Goal: Task Accomplishment & Management: Manage account settings

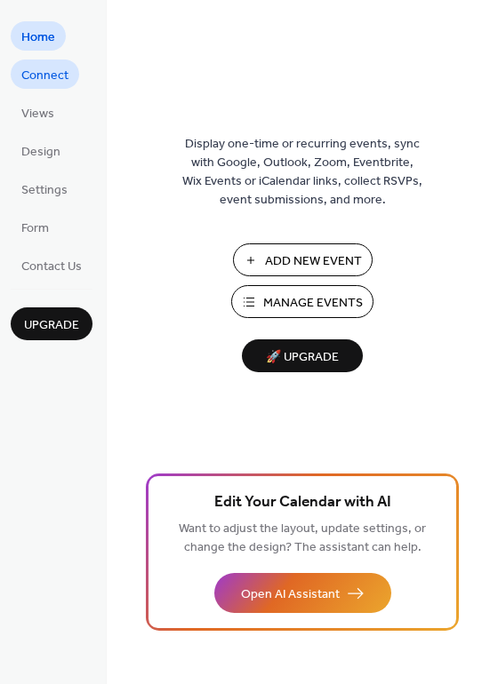
click at [36, 79] on span "Connect" at bounding box center [44, 76] width 47 height 19
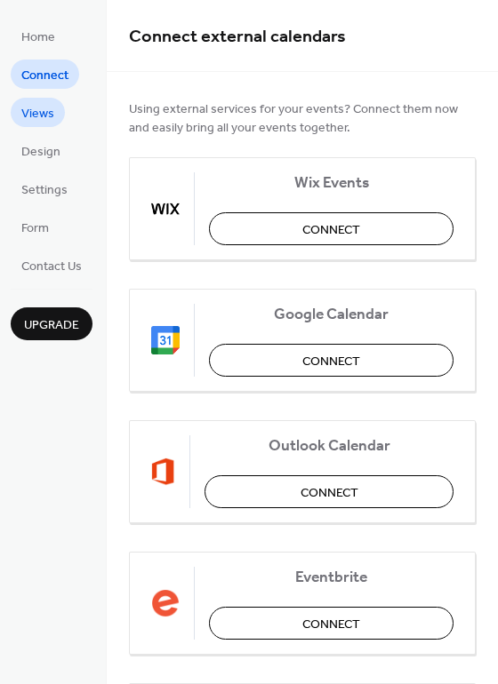
click at [46, 105] on span "Views" at bounding box center [37, 114] width 33 height 19
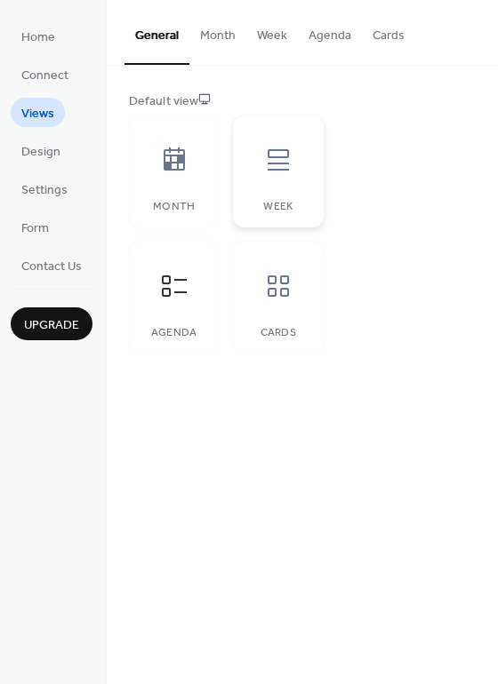
click at [275, 169] on icon at bounding box center [277, 159] width 21 height 21
click at [178, 283] on icon at bounding box center [174, 286] width 28 height 28
click at [44, 153] on span "Design" at bounding box center [40, 152] width 39 height 19
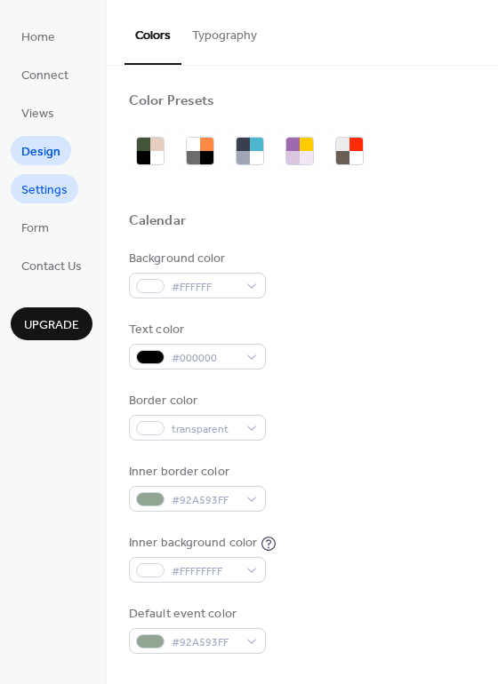
click at [44, 189] on span "Settings" at bounding box center [44, 190] width 46 height 19
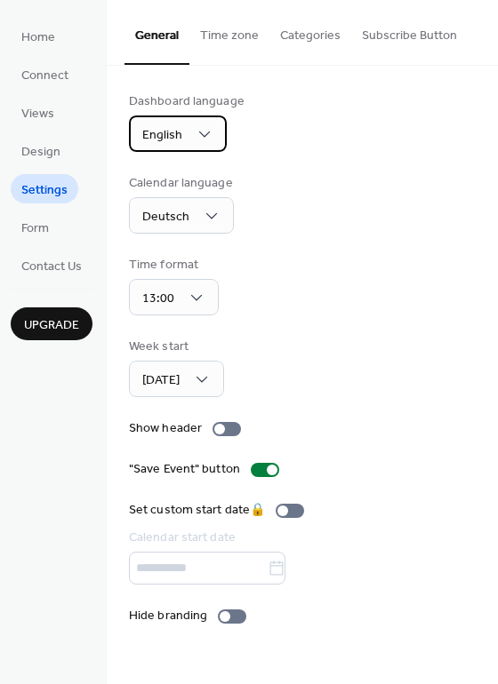
click at [173, 134] on span "English" at bounding box center [162, 135] width 40 height 24
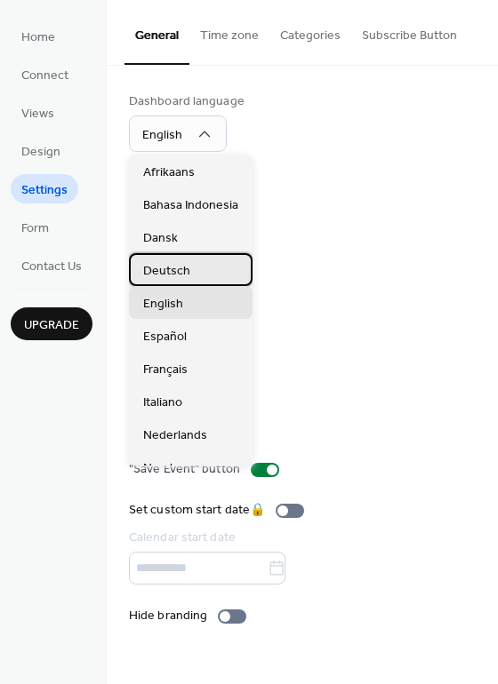
click at [205, 272] on div "Deutsch" at bounding box center [190, 269] width 123 height 33
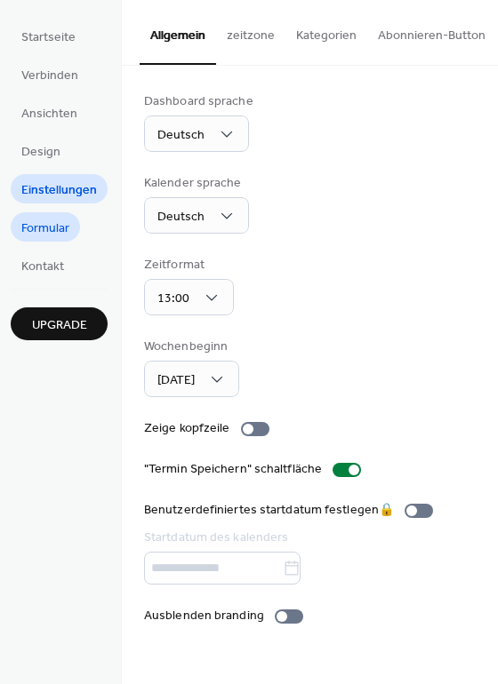
click at [60, 227] on span "Formular" at bounding box center [45, 228] width 48 height 19
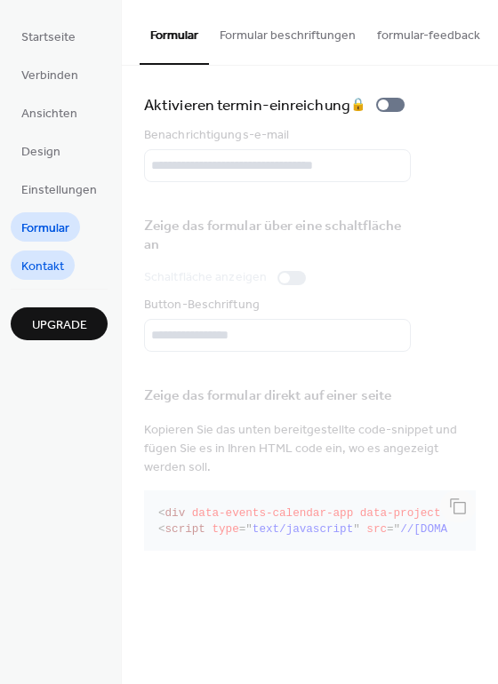
click at [52, 262] on span "Kontakt" at bounding box center [42, 267] width 43 height 19
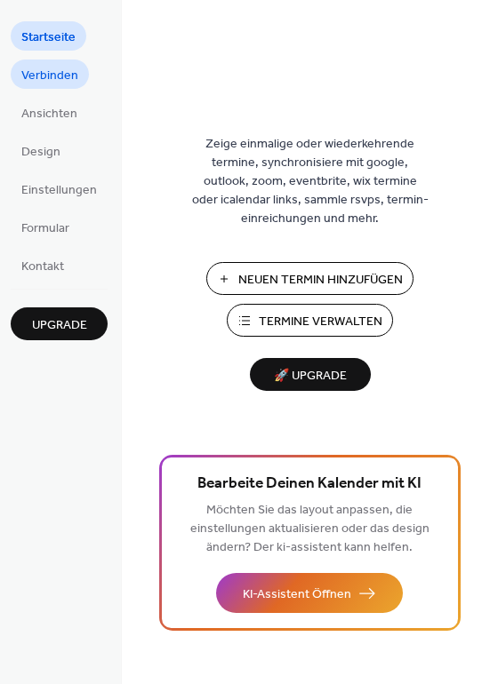
click at [44, 72] on span "Verbinden" at bounding box center [49, 76] width 57 height 19
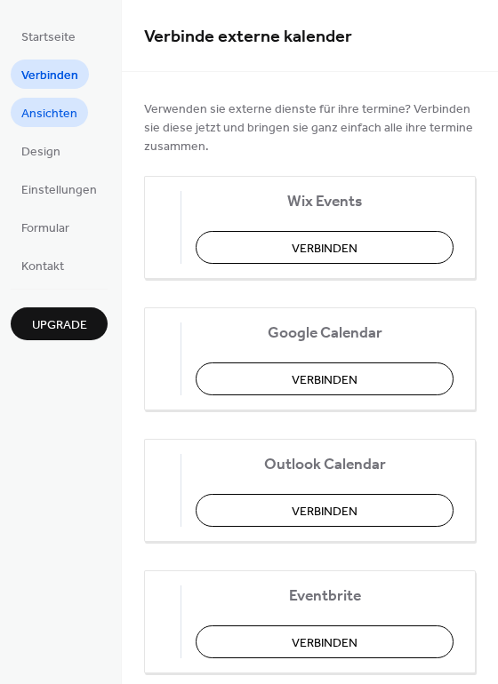
click at [49, 105] on span "Ansichten" at bounding box center [49, 114] width 56 height 19
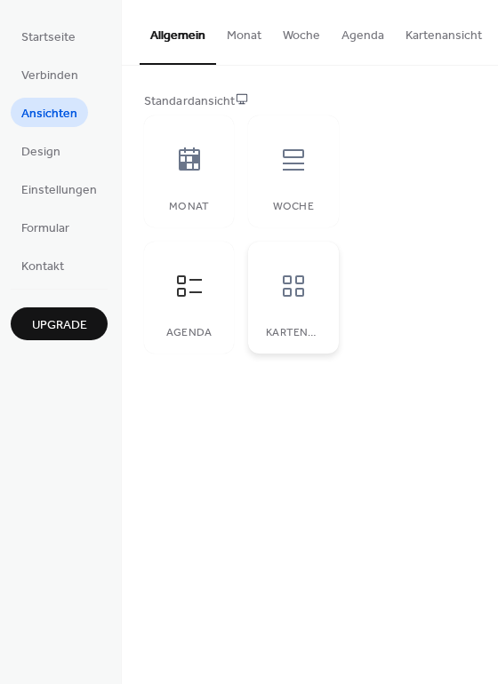
click at [306, 298] on div at bounding box center [293, 285] width 53 height 53
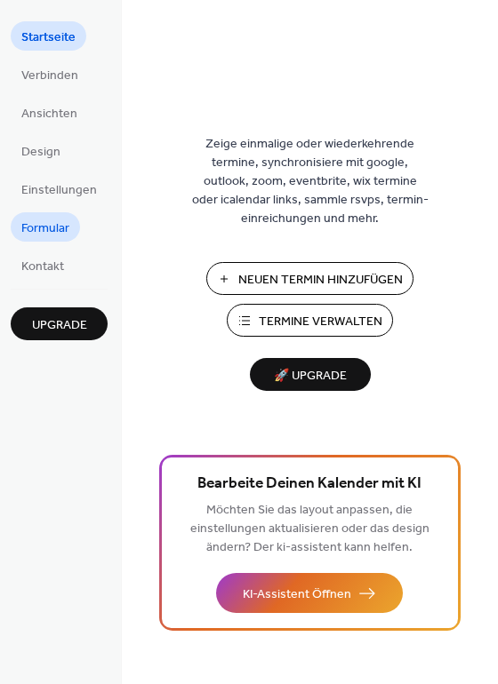
click at [48, 229] on span "Formular" at bounding box center [45, 228] width 48 height 19
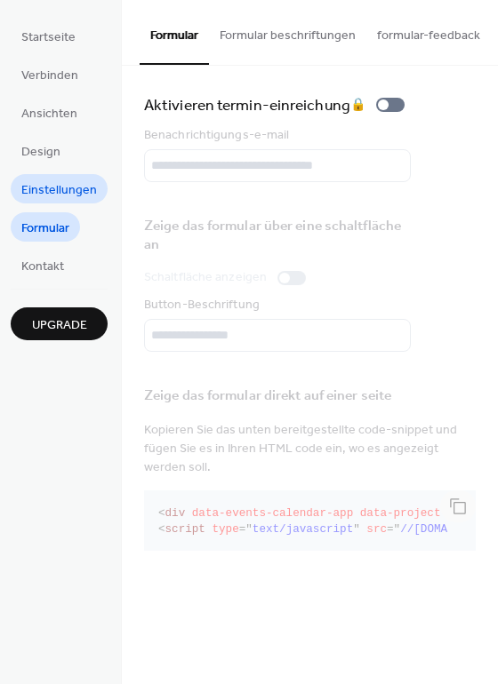
click at [31, 187] on span "Einstellungen" at bounding box center [59, 190] width 76 height 19
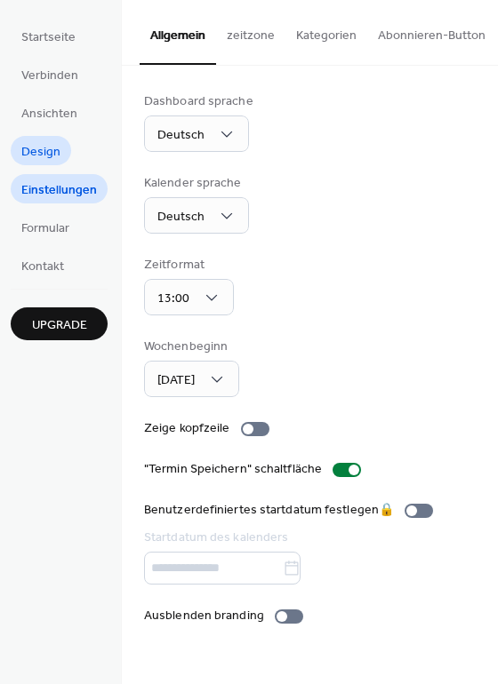
click at [37, 150] on span "Design" at bounding box center [40, 152] width 39 height 19
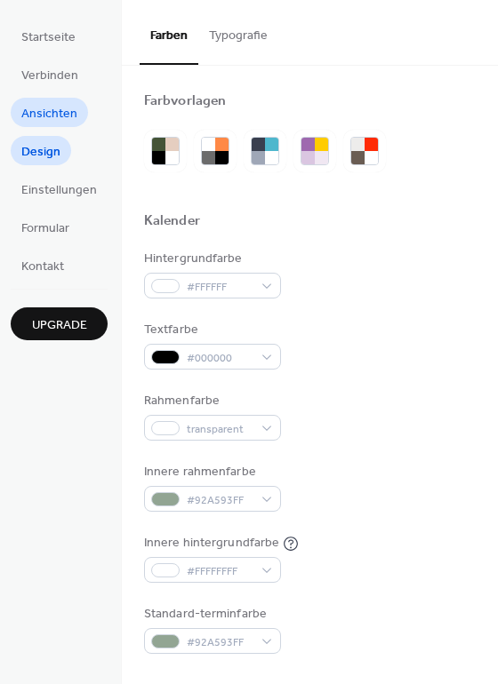
click at [37, 121] on span "Ansichten" at bounding box center [49, 114] width 56 height 19
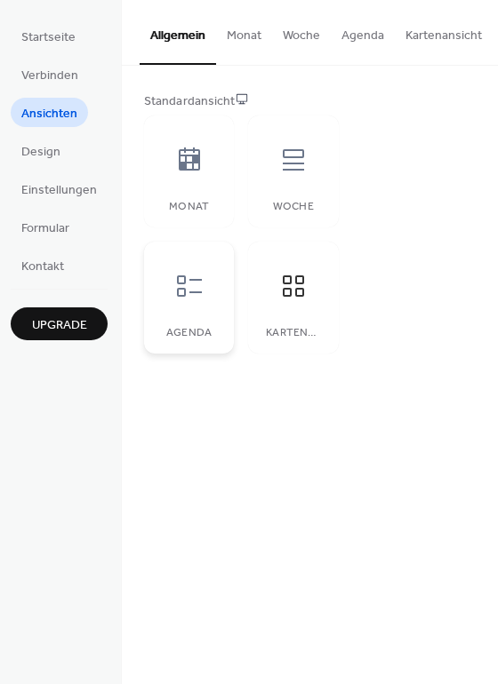
click at [180, 277] on icon at bounding box center [189, 286] width 28 height 28
click at [418, 28] on button "Kartenansicht" at bounding box center [443, 31] width 98 height 63
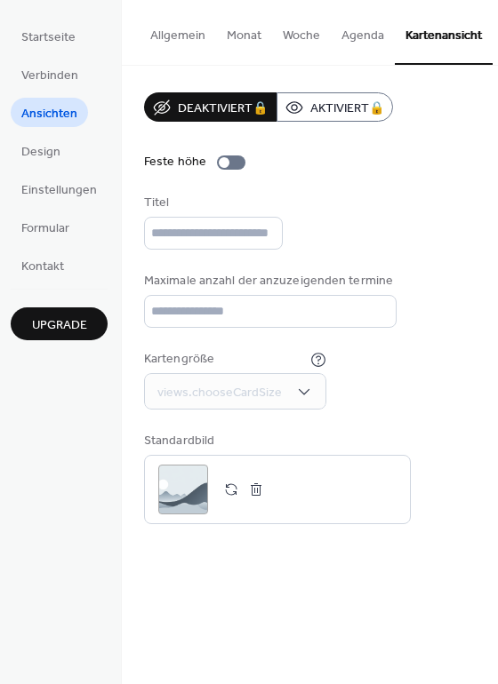
click at [358, 30] on button "Agenda" at bounding box center [363, 31] width 64 height 63
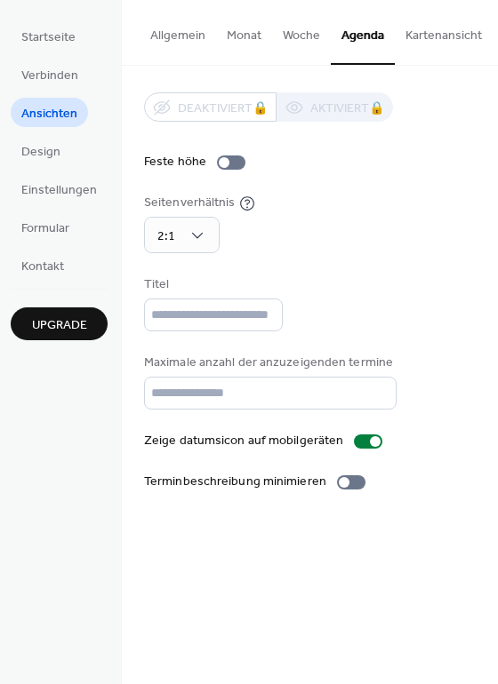
click at [284, 34] on button "Woche" at bounding box center [301, 31] width 59 height 63
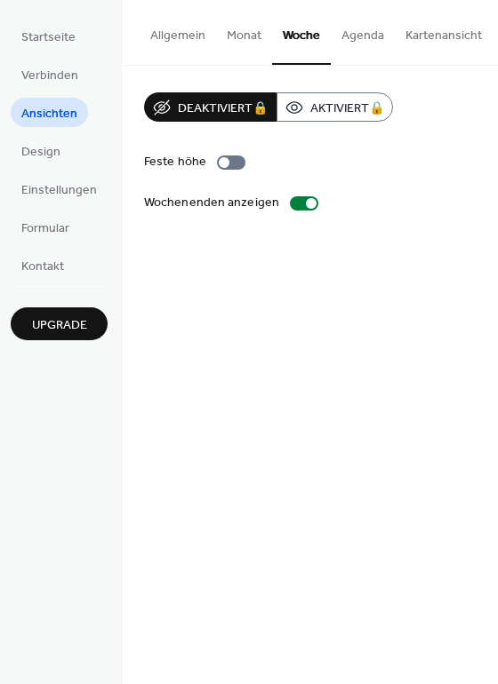
click at [235, 35] on button "Monat" at bounding box center [244, 31] width 56 height 63
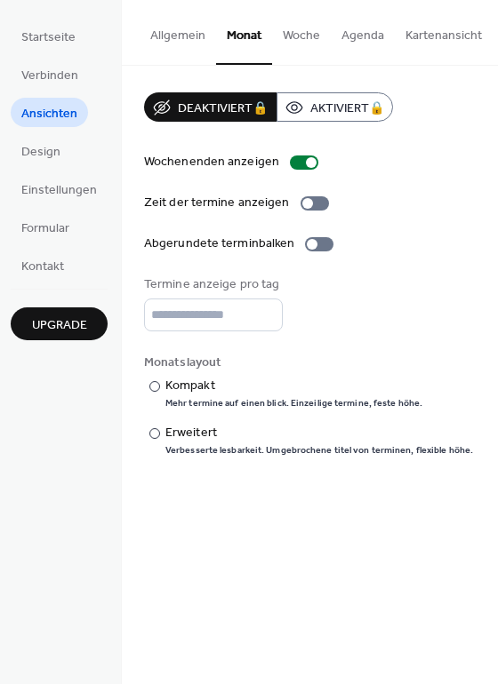
click at [160, 35] on button "Allgemein" at bounding box center [177, 31] width 76 height 63
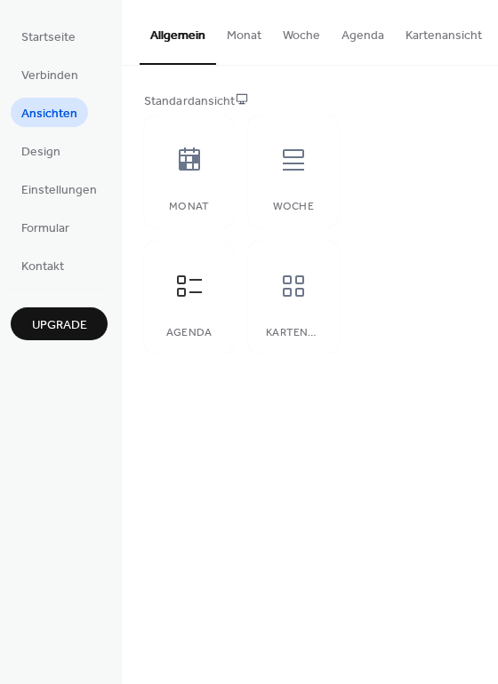
click at [245, 28] on button "Monat" at bounding box center [244, 31] width 56 height 63
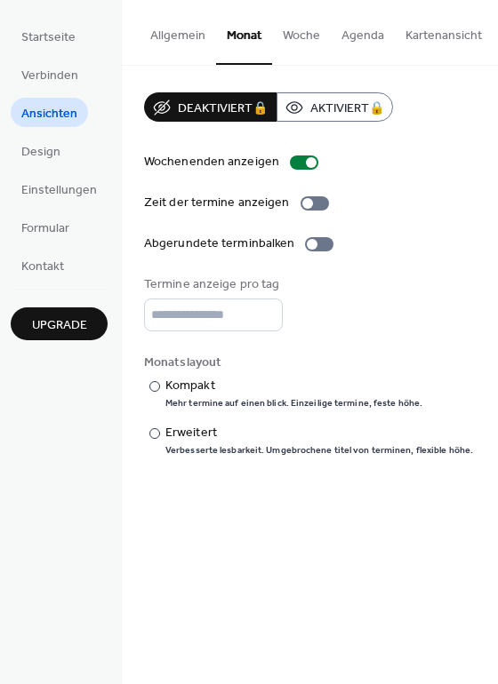
click at [155, 30] on button "Allgemein" at bounding box center [177, 31] width 76 height 63
